Goal: Communication & Community: Answer question/provide support

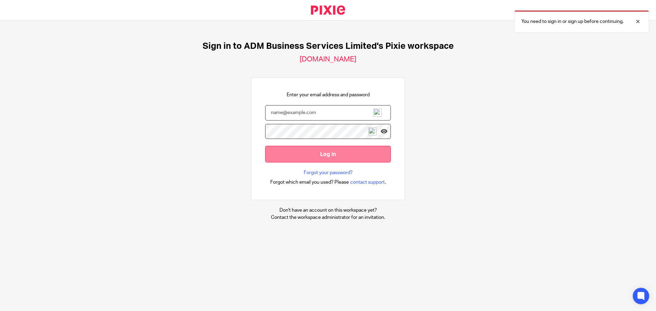
type input "[PERSON_NAME][EMAIL_ADDRESS][DOMAIN_NAME]"
click at [321, 153] on input "Log in" at bounding box center [328, 154] width 126 height 17
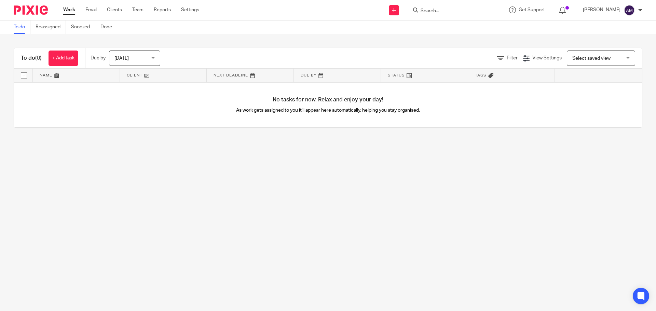
click at [443, 10] on input "Search" at bounding box center [450, 11] width 61 height 6
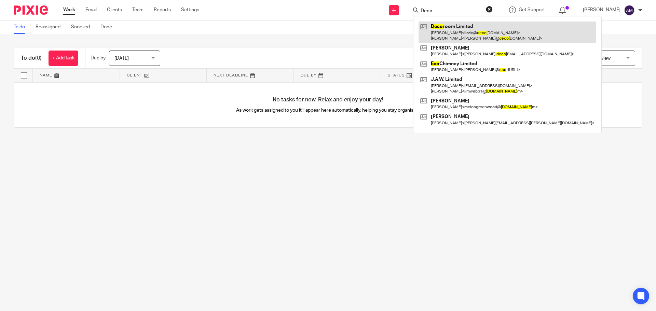
type input "Deco"
click at [455, 37] on link at bounding box center [507, 32] width 178 height 21
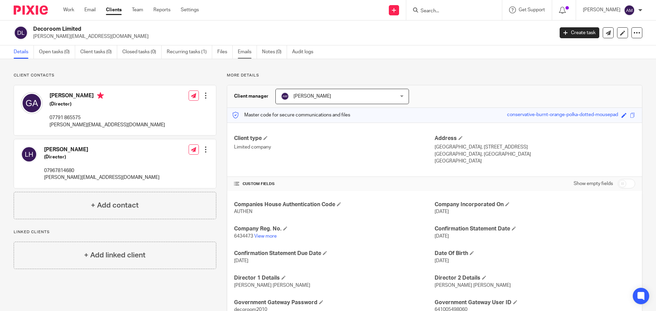
click at [244, 53] on link "Emails" at bounding box center [247, 51] width 19 height 13
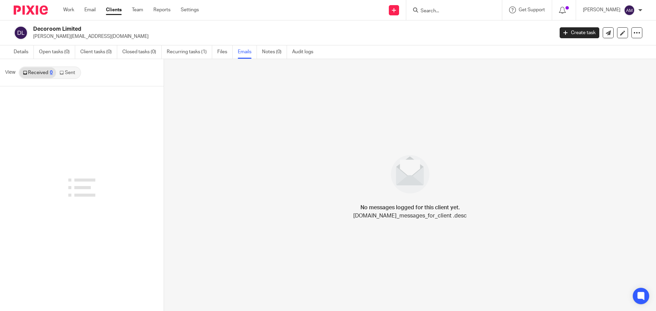
click at [71, 72] on link "Sent" at bounding box center [68, 72] width 24 height 11
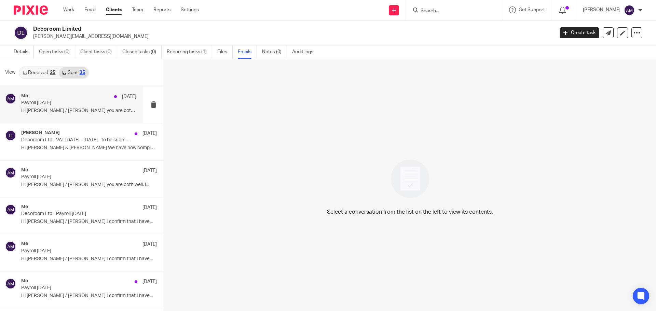
click at [47, 103] on p "Payroll [DATE]" at bounding box center [67, 103] width 92 height 6
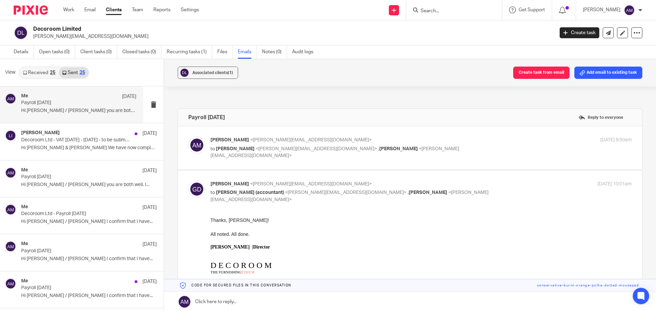
click at [440, 148] on p "to Gregory Ambridge-Duke <greg@decoroomltd.com> , Lizzie Hillman <lizzie@decoro…" at bounding box center [350, 152] width 281 height 14
checkbox input "true"
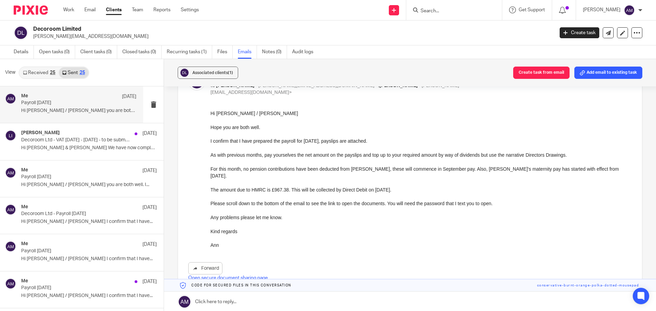
scroll to position [68, 0]
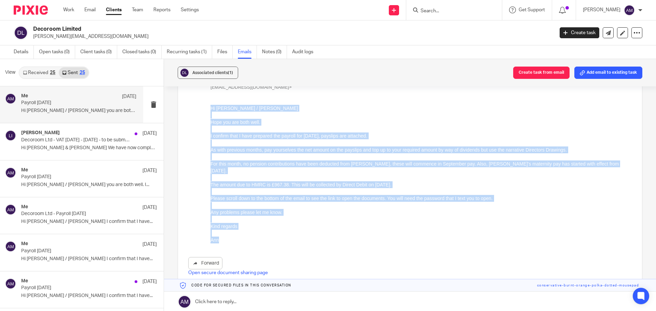
drag, startPoint x: 211, startPoint y: 109, endPoint x: 239, endPoint y: 237, distance: 131.8
click at [239, 237] on div "Hi Greg / Lizzie Hope you are both well. I confirm that I have prepared the pay…" at bounding box center [420, 177] width 421 height 146
copy div "Hi Greg / Lizzie Hope you are both well. I confirm that I have prepared the pay…"
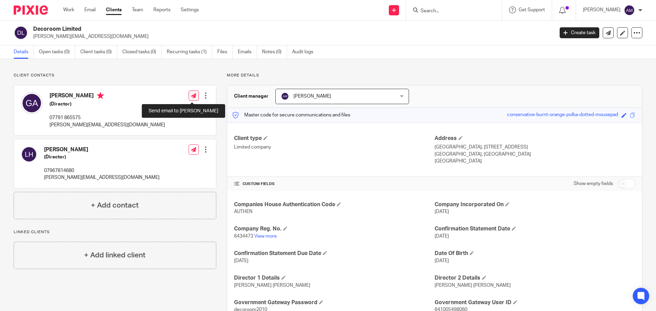
click at [191, 95] on icon at bounding box center [193, 95] width 5 height 5
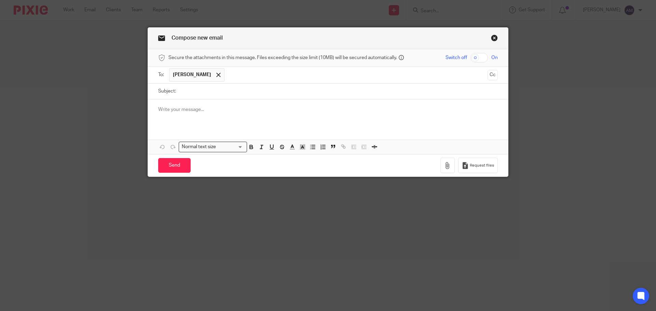
click at [255, 73] on input "text" at bounding box center [356, 74] width 256 height 13
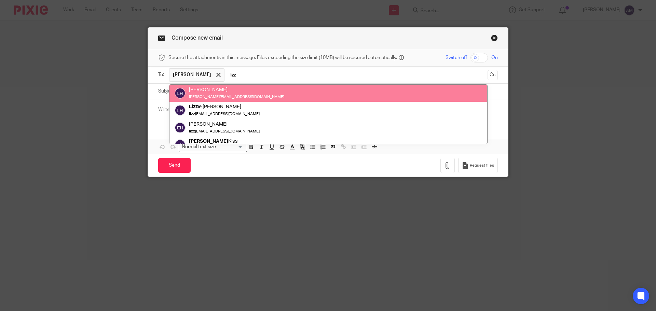
type input "lizz"
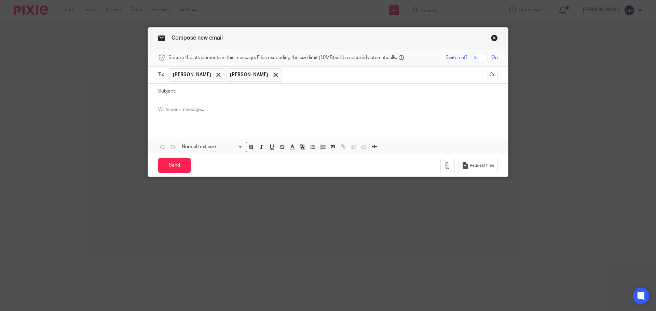
click at [193, 93] on input "Subject:" at bounding box center [338, 91] width 318 height 15
type input "Payroll September 2025"
click at [472, 58] on input "checkbox" at bounding box center [478, 58] width 17 height 10
checkbox input "true"
click at [153, 110] on div at bounding box center [328, 112] width 360 height 27
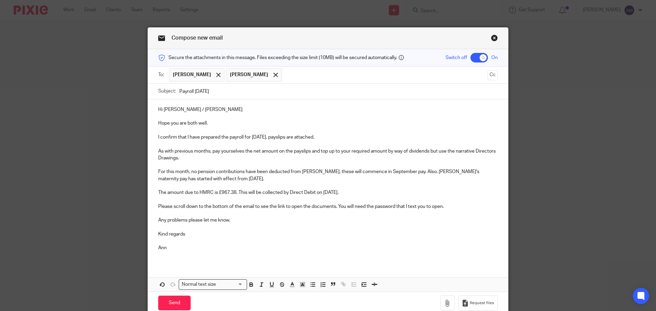
click at [265, 137] on p "I confirm that I have prepared the payroll for August 2025, payslips are attach…" at bounding box center [327, 137] width 339 height 7
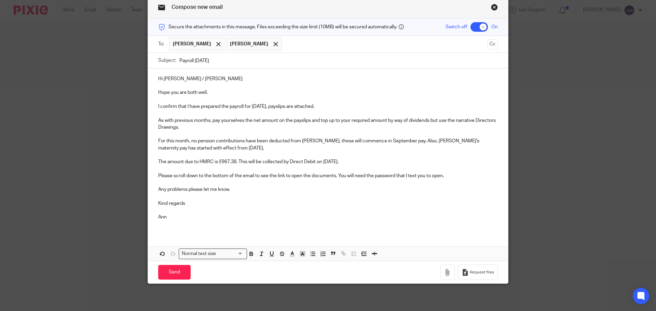
click at [189, 141] on p "For this month, no pension contributions have been deducted from Laura, these w…" at bounding box center [327, 145] width 339 height 14
click at [306, 142] on p "For this month, pension contributions have been deducted from Laura, these will…" at bounding box center [327, 145] width 339 height 14
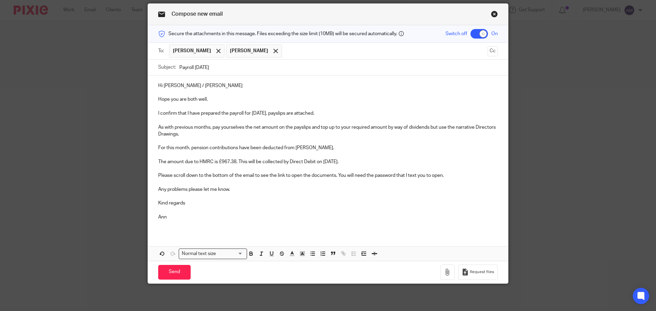
click at [163, 161] on p "The amount due to HMRC is £967.38. This will be collected by Direct Debit on 6t…" at bounding box center [327, 161] width 339 height 7
click at [444, 272] on icon "button" at bounding box center [447, 272] width 7 height 7
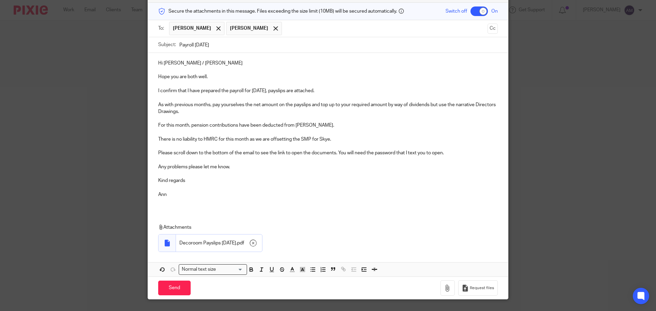
scroll to position [58, 0]
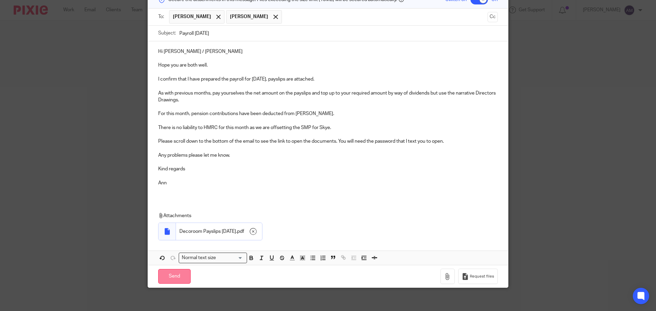
click at [174, 275] on input "Send" at bounding box center [174, 276] width 32 height 15
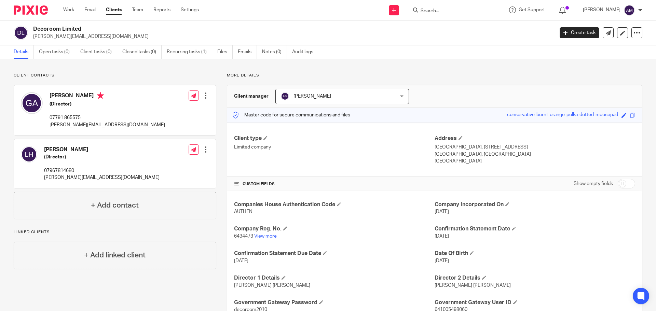
click at [447, 11] on input "Search" at bounding box center [450, 11] width 61 height 6
type input "bricks"
click at [475, 30] on link at bounding box center [481, 30] width 127 height 16
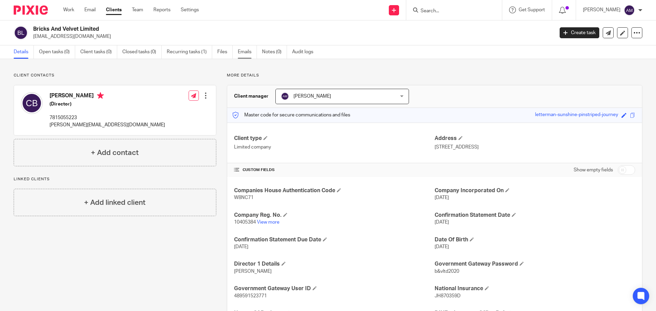
click at [246, 52] on link "Emails" at bounding box center [247, 51] width 19 height 13
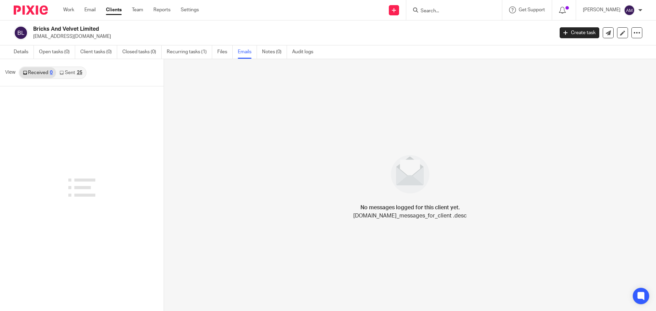
click at [68, 74] on link "Sent 25" at bounding box center [70, 72] width 29 height 11
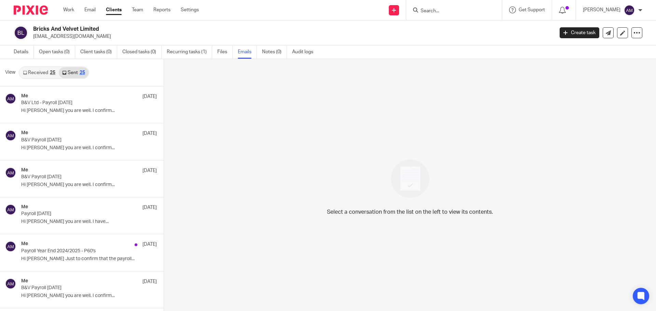
scroll to position [1, 0]
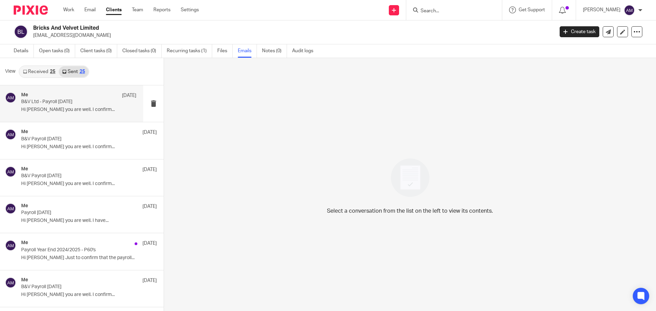
click at [59, 102] on p "B&V Ltd - Payroll August 2025" at bounding box center [67, 102] width 92 height 6
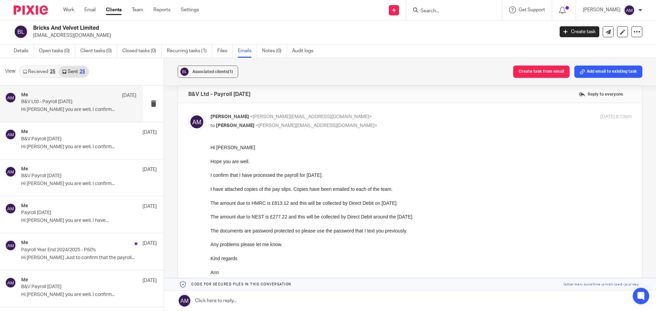
scroll to position [34, 0]
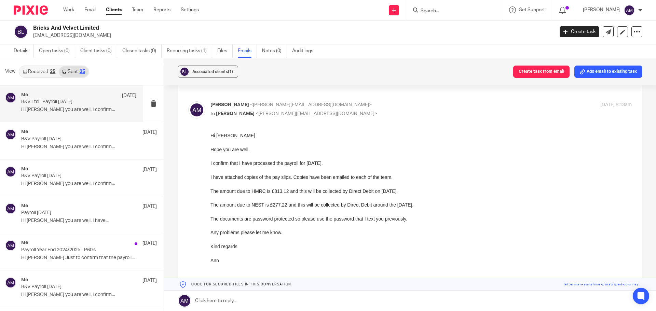
drag, startPoint x: 419, startPoint y: 268, endPoint x: 225, endPoint y: 159, distance: 223.2
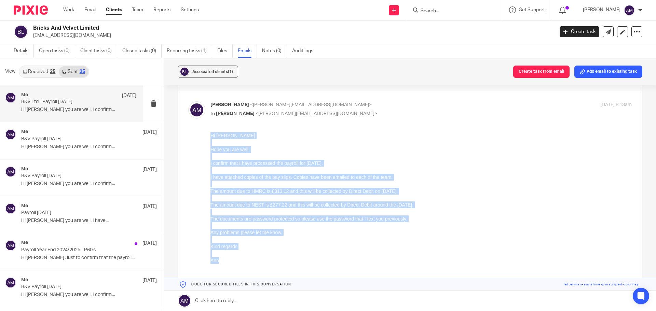
drag, startPoint x: 210, startPoint y: 137, endPoint x: 254, endPoint y: 262, distance: 132.8
click at [254, 262] on div "Hi Charlie Hope you are well. I confirm that I have processed the payroll for A…" at bounding box center [420, 201] width 421 height 139
copy div "Hi Charlie Hope you are well. I confirm that I have processed the payroll for A…"
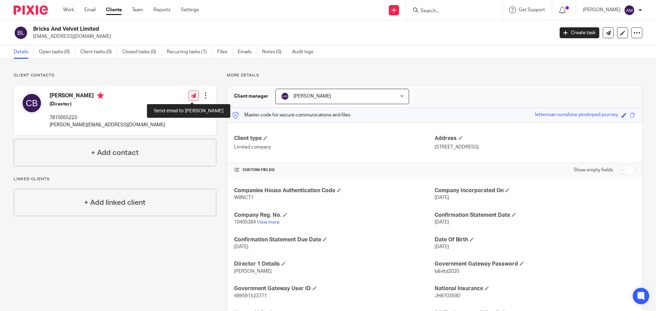
click at [191, 96] on icon at bounding box center [193, 95] width 5 height 5
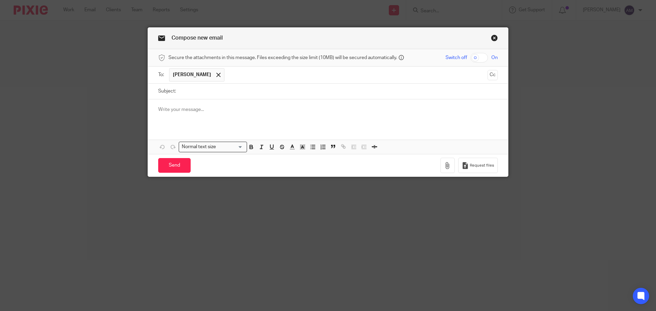
click at [473, 59] on input "checkbox" at bounding box center [478, 58] width 17 height 10
checkbox input "true"
click at [158, 110] on p at bounding box center [327, 109] width 339 height 7
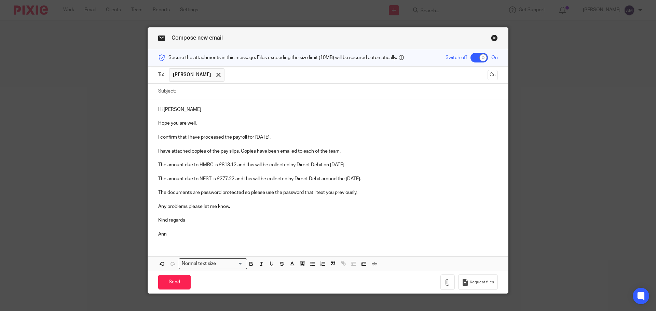
click at [187, 91] on input "Subject:" at bounding box center [338, 91] width 318 height 15
type input "B&V Payroll [DATE]"
click at [269, 135] on p "I confirm that I have processed the payroll for [DATE]." at bounding box center [327, 137] width 339 height 7
click at [227, 164] on p "The amount due to HMRC is £813.12 and this will be collected by Direct Debit on…" at bounding box center [327, 165] width 339 height 7
click at [360, 164] on p "The amount due to HMRC is £812.92 and this will be collected by Direct Debit on…" at bounding box center [327, 165] width 339 height 7
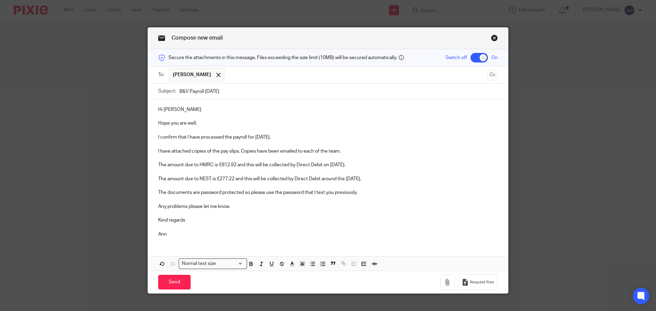
click at [379, 179] on p "The amount due to NEST is £277.22 and this will be collected by Direct Debit ar…" at bounding box center [327, 179] width 339 height 7
click at [444, 281] on icon "button" at bounding box center [447, 282] width 7 height 7
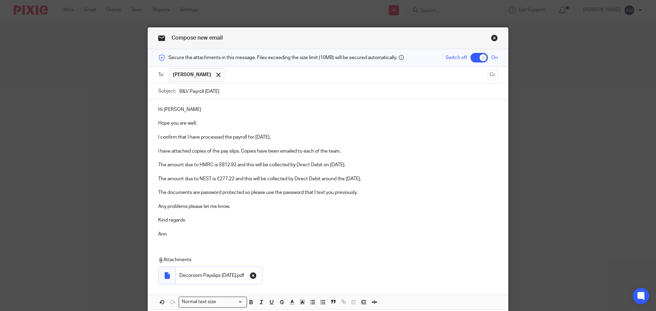
click at [256, 276] on icon "button" at bounding box center [253, 275] width 7 height 7
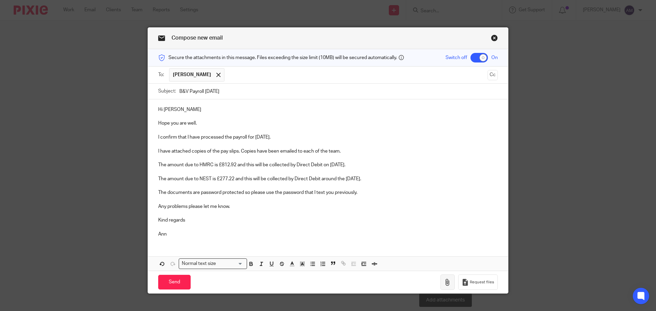
click at [445, 283] on icon "button" at bounding box center [447, 282] width 7 height 7
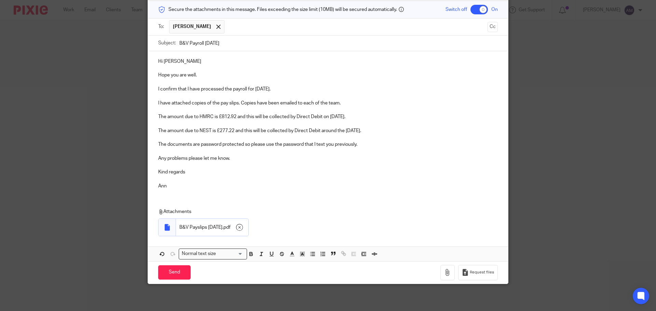
scroll to position [48, 0]
click at [173, 272] on input "Send" at bounding box center [174, 272] width 32 height 15
